Goal: Information Seeking & Learning: Understand process/instructions

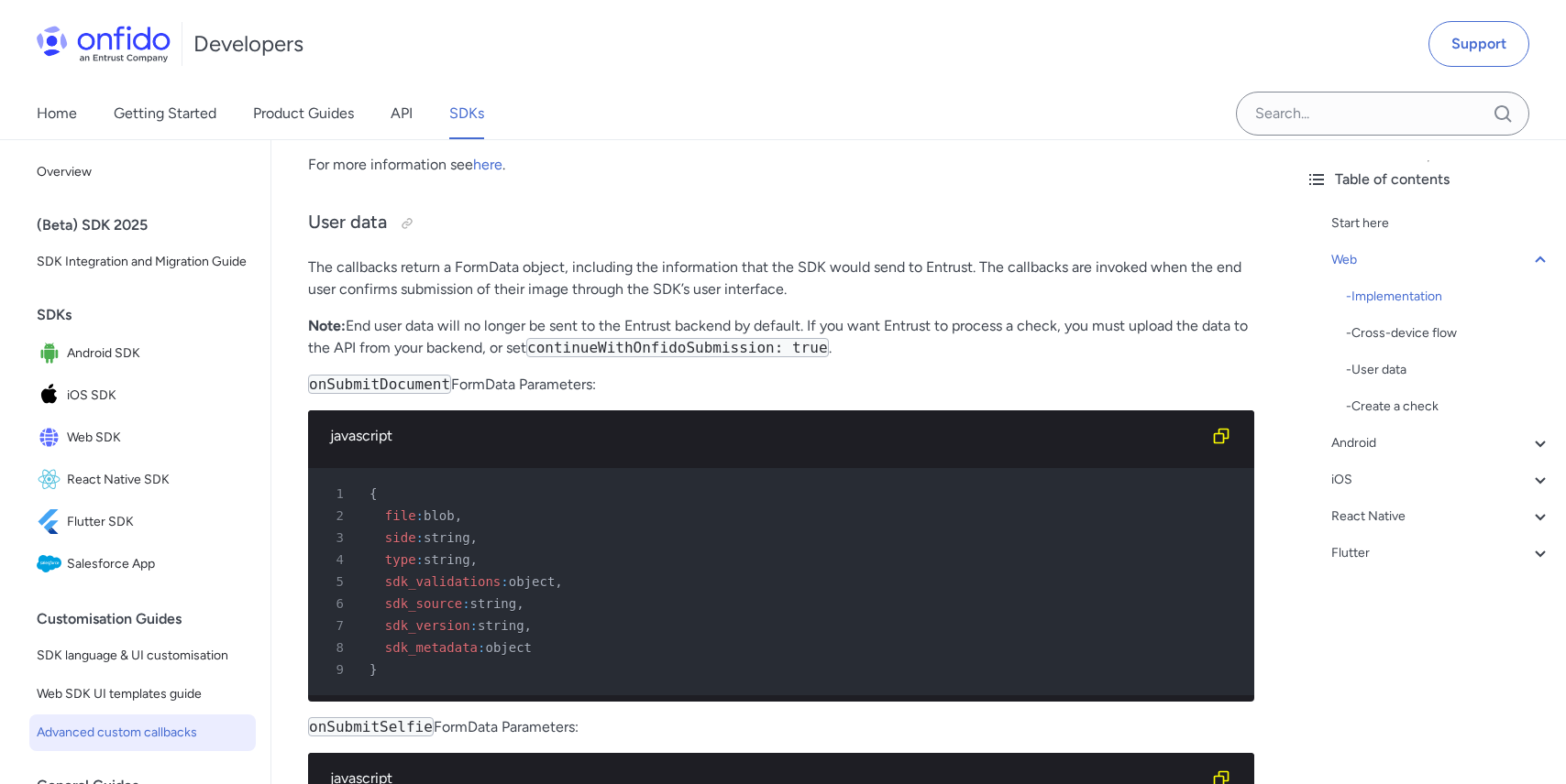
scroll to position [1777, 0]
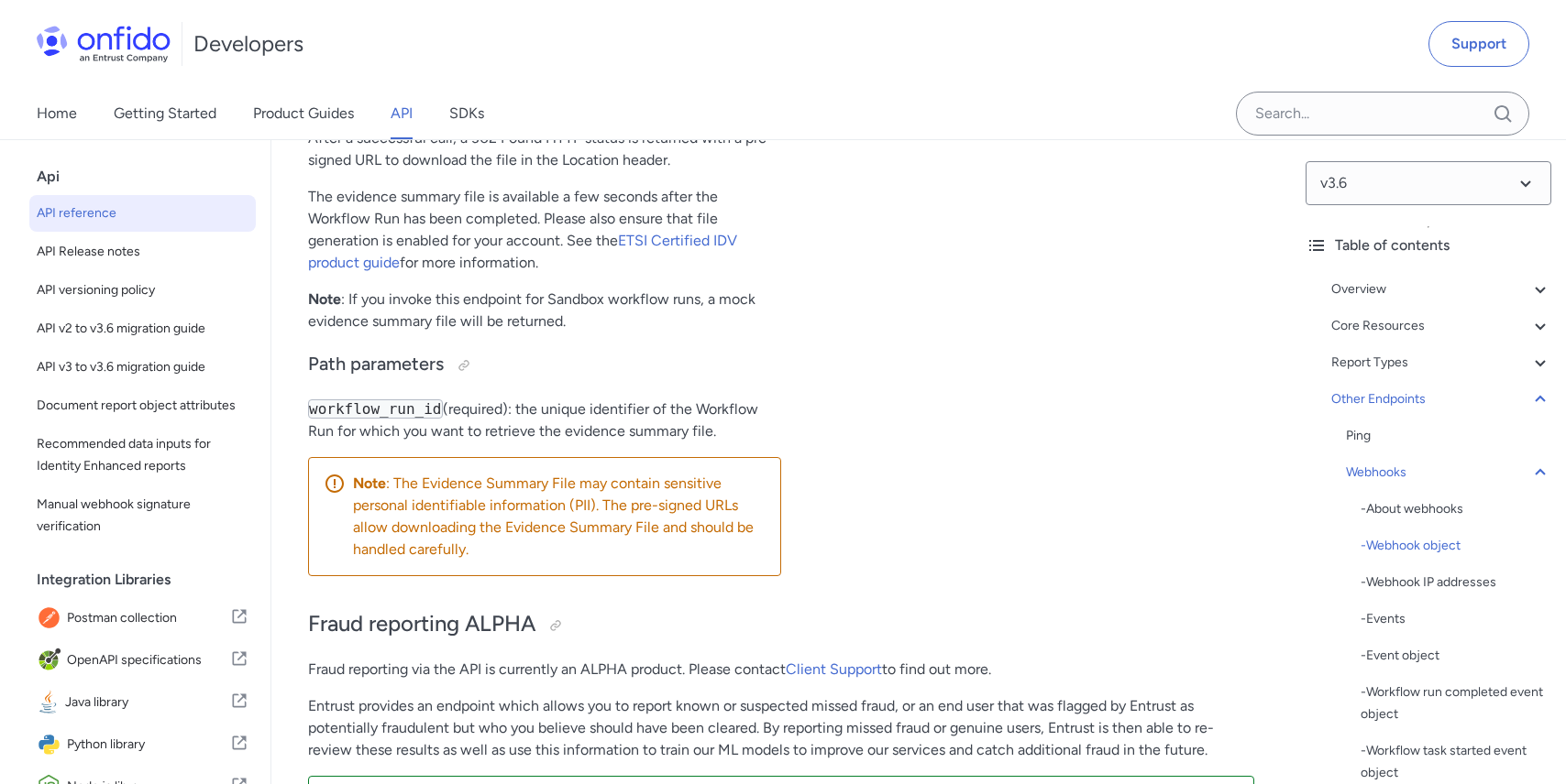
scroll to position [170354, 0]
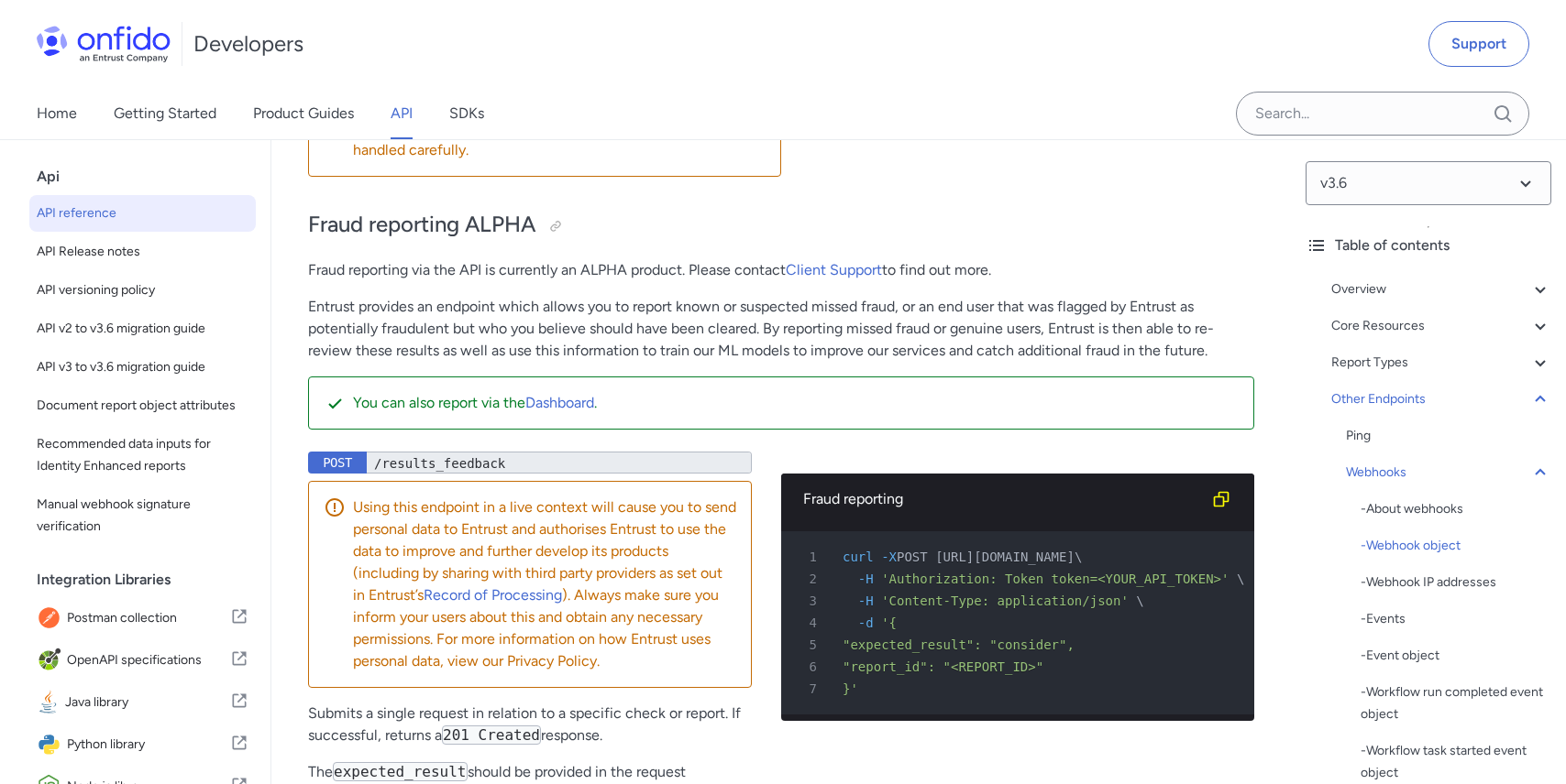
scroll to position [170702, 0]
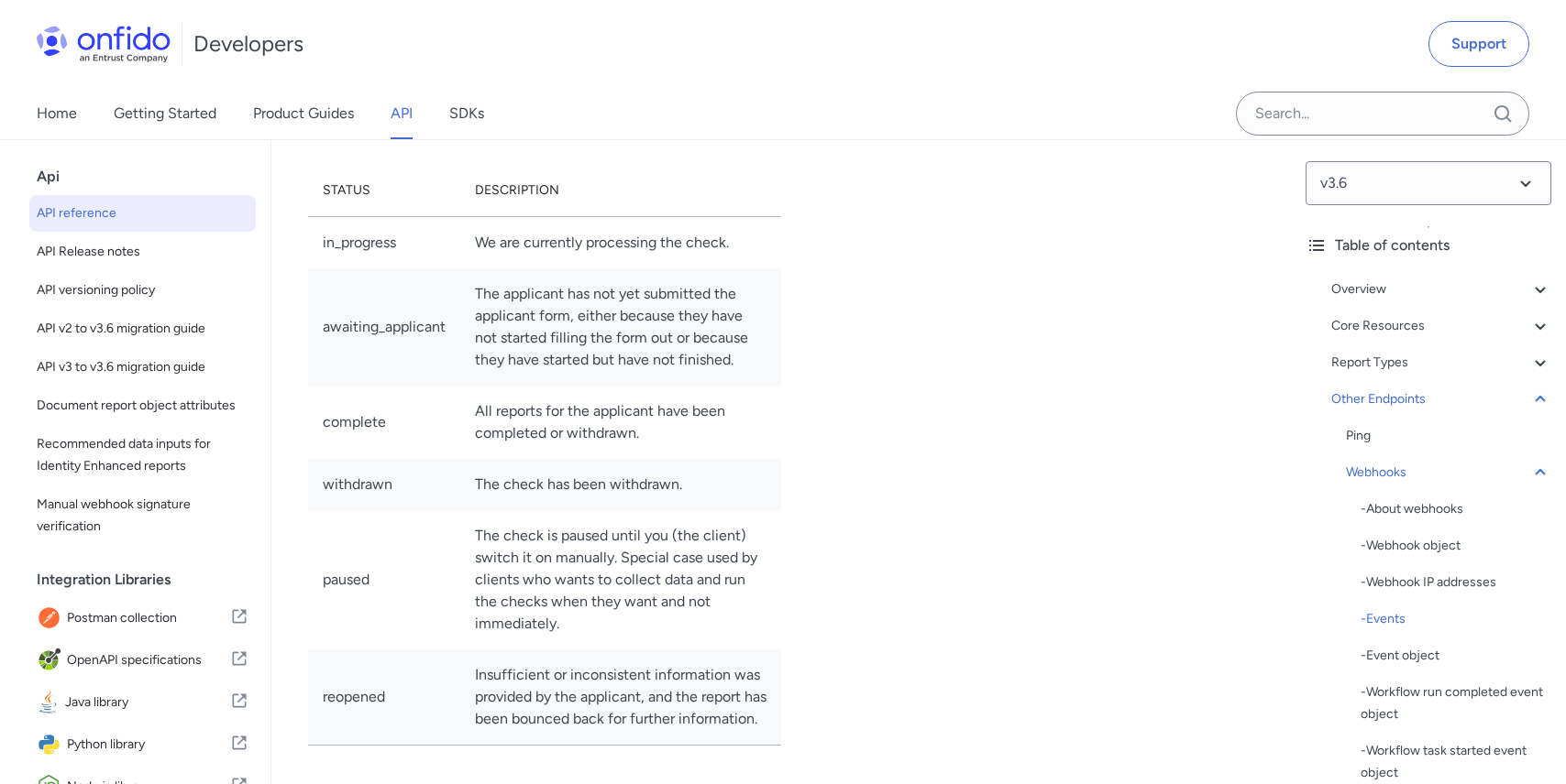
scroll to position [174437, 0]
drag, startPoint x: 991, startPoint y: 616, endPoint x: 1023, endPoint y: 616, distance: 32.0
copy td "Awaiting Approval"
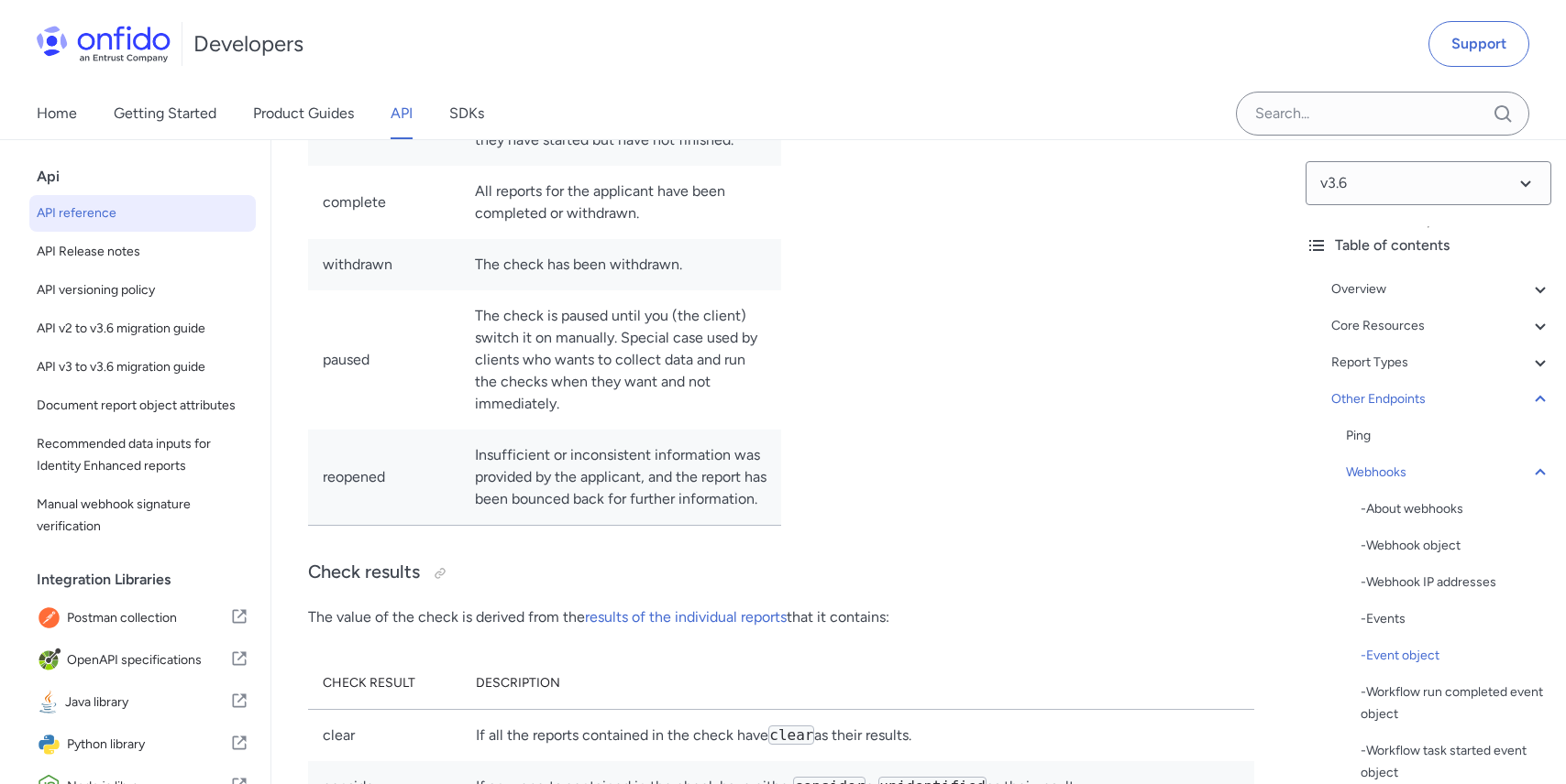
scroll to position [174631, 0]
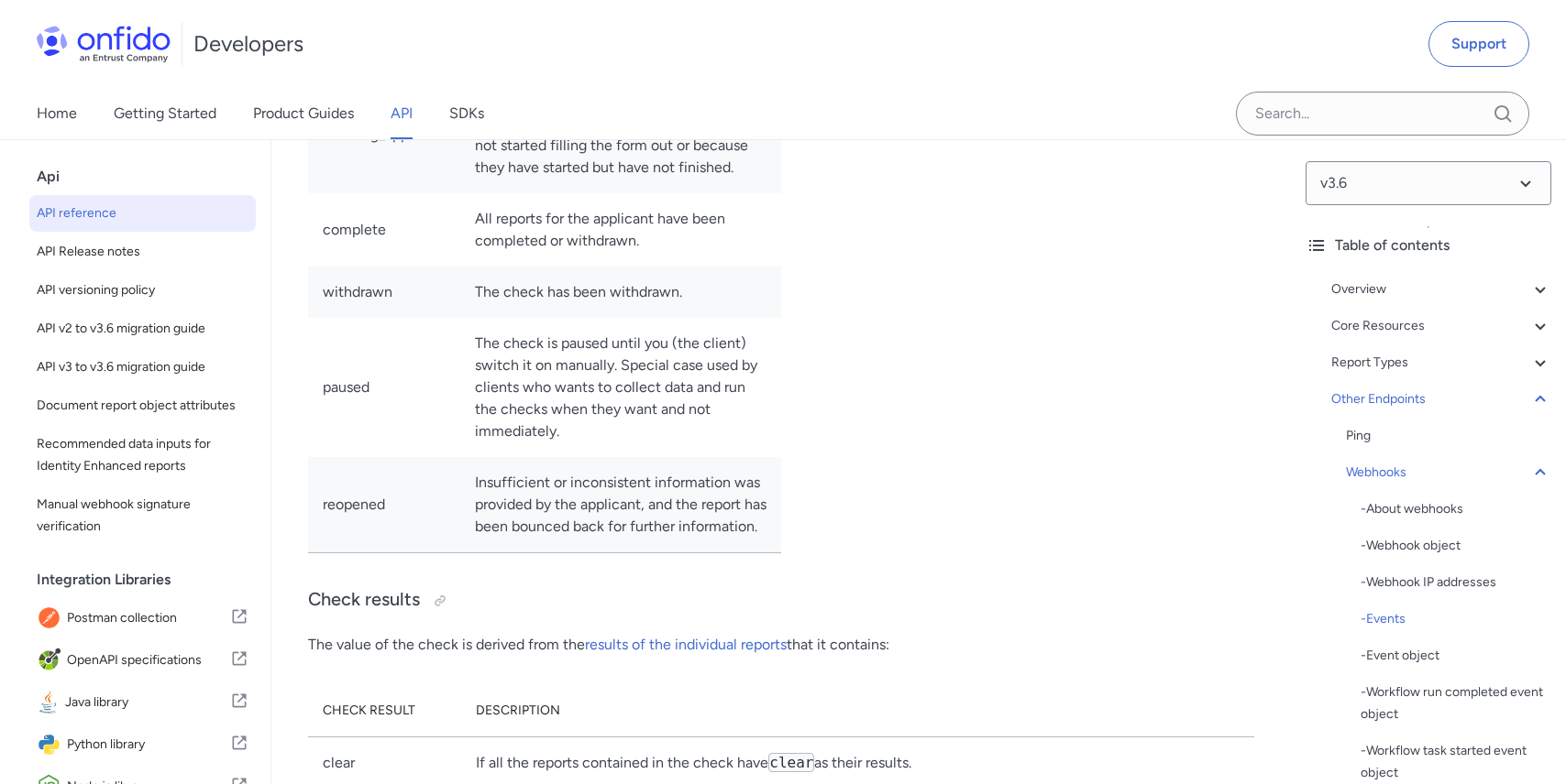
drag, startPoint x: 531, startPoint y: 407, endPoint x: 489, endPoint y: 407, distance: 42.0
drag, startPoint x: 462, startPoint y: 403, endPoint x: 543, endPoint y: 405, distance: 81.0
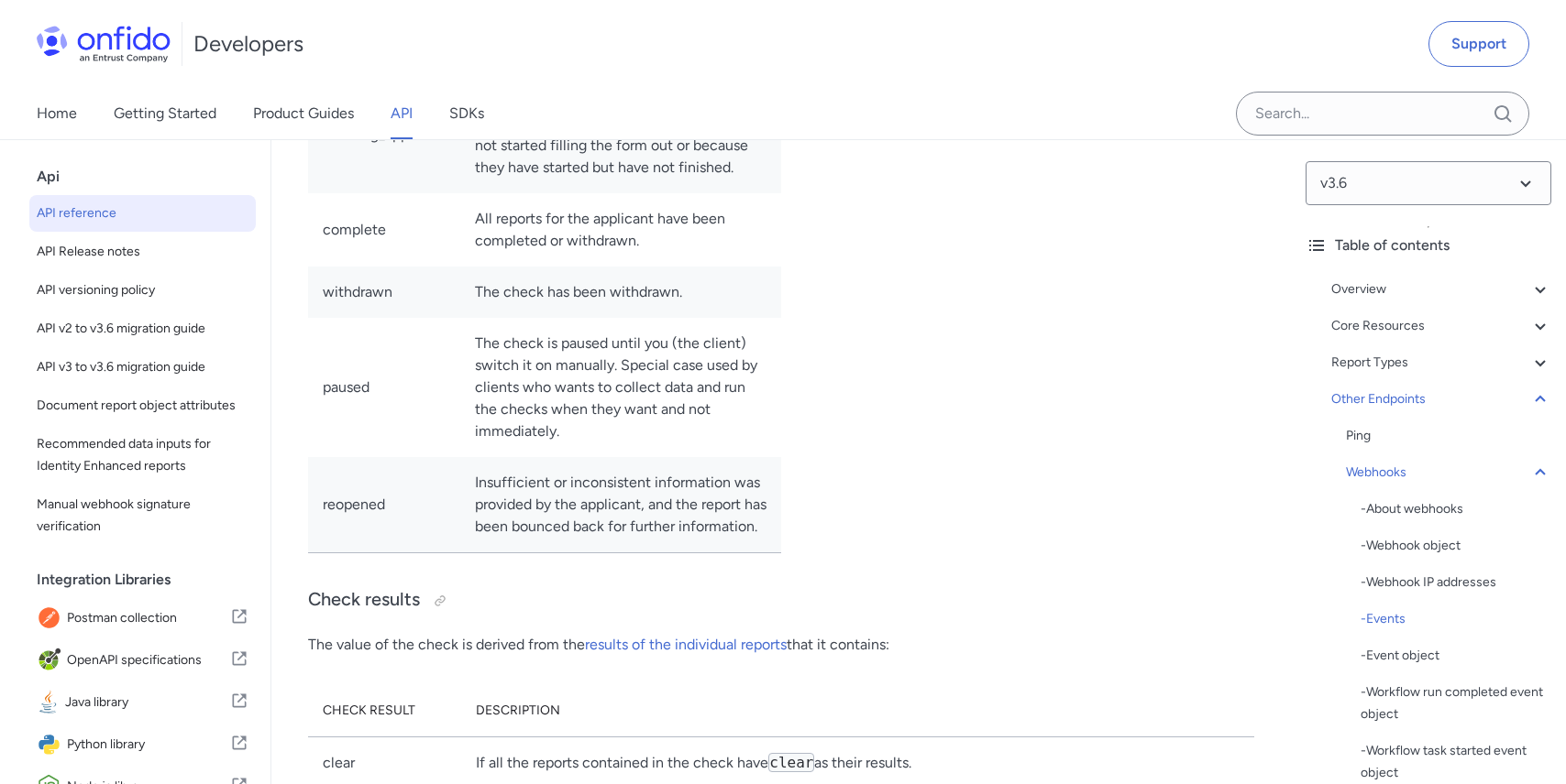
copy td "report.awaiting_approval"
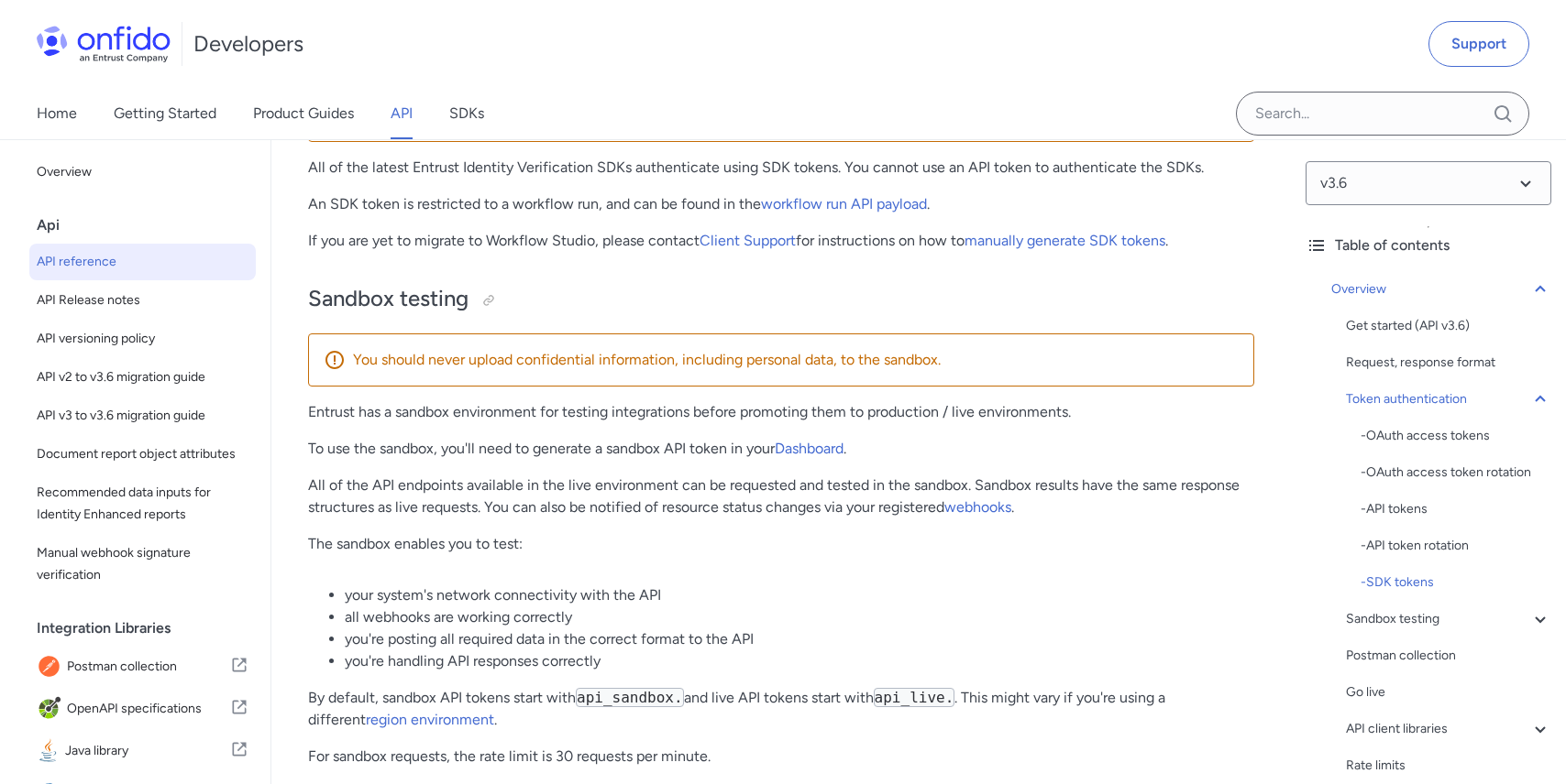
scroll to position [2556, 0]
